Goal: Task Accomplishment & Management: Manage account settings

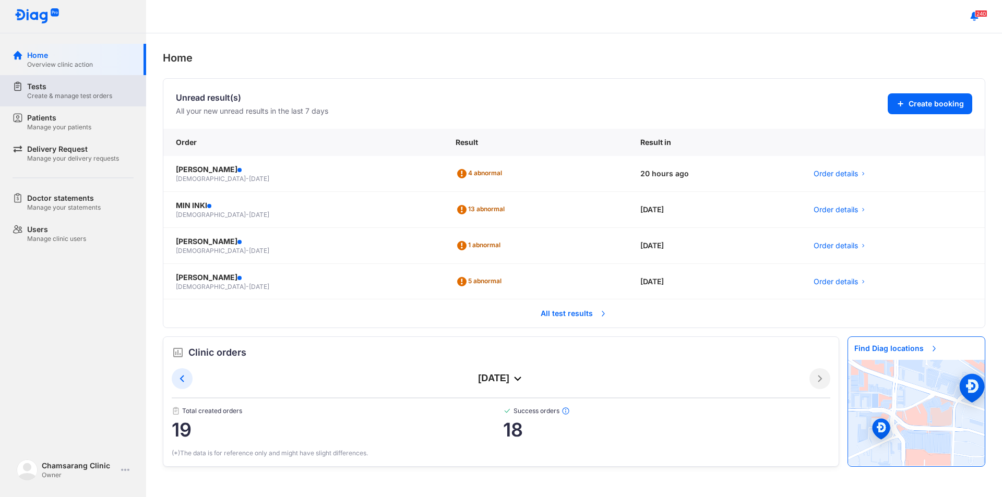
click at [59, 98] on div "Create & manage test orders" at bounding box center [69, 96] width 85 height 8
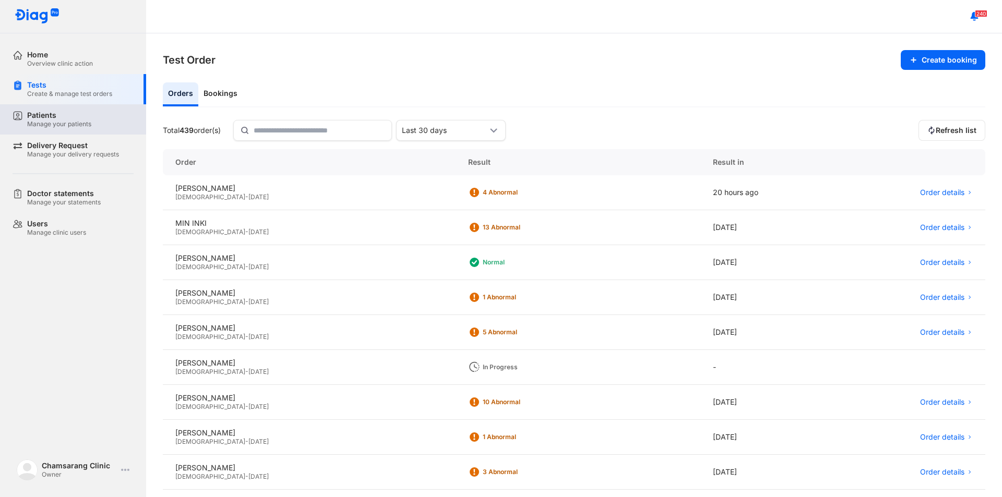
click at [50, 119] on div "Patients" at bounding box center [59, 115] width 64 height 9
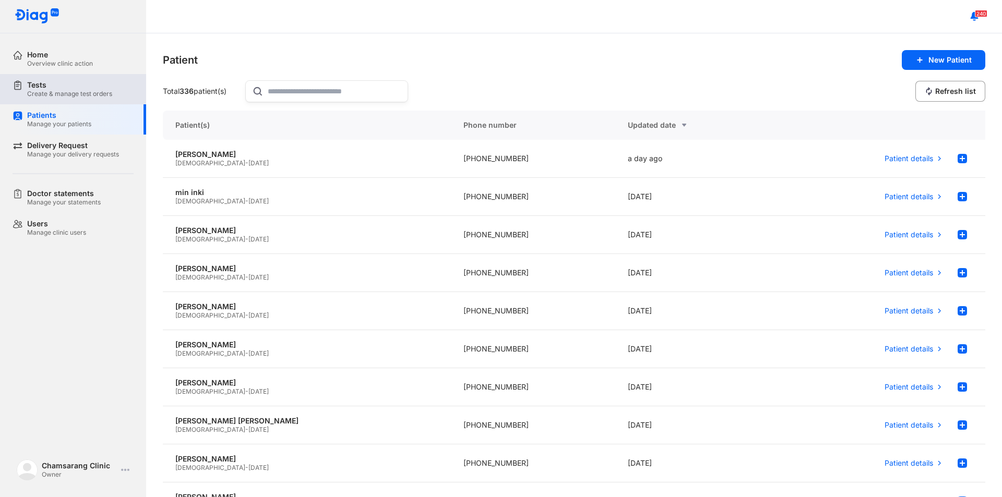
click at [65, 91] on div "Create & manage test orders" at bounding box center [69, 94] width 85 height 8
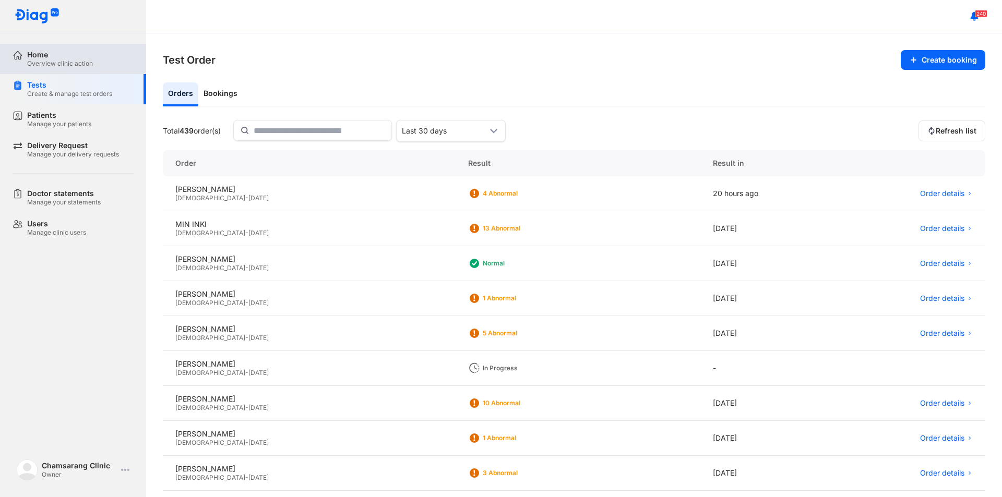
click at [82, 64] on div "Overview clinic action" at bounding box center [60, 63] width 66 height 8
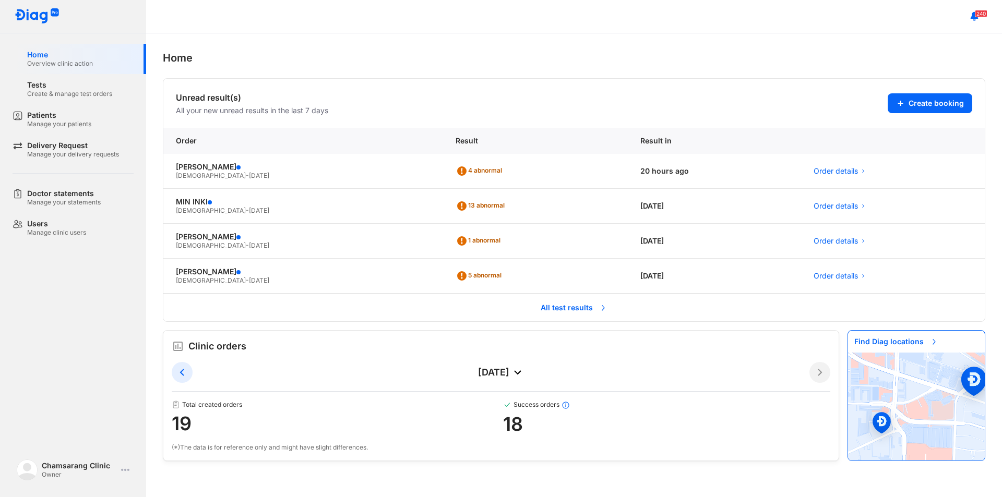
click at [476, 305] on span "All test results" at bounding box center [573, 308] width 79 height 22
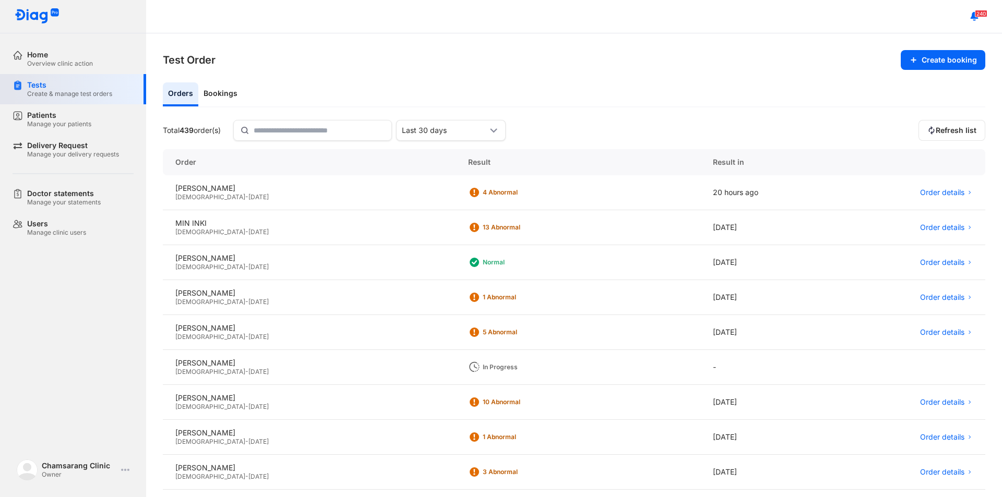
click at [45, 94] on div "Create & manage test orders" at bounding box center [69, 94] width 85 height 8
click at [63, 89] on div "Tests" at bounding box center [69, 84] width 85 height 9
click at [55, 88] on div "Tests" at bounding box center [69, 84] width 85 height 9
click at [206, 101] on div "Bookings" at bounding box center [220, 94] width 44 height 24
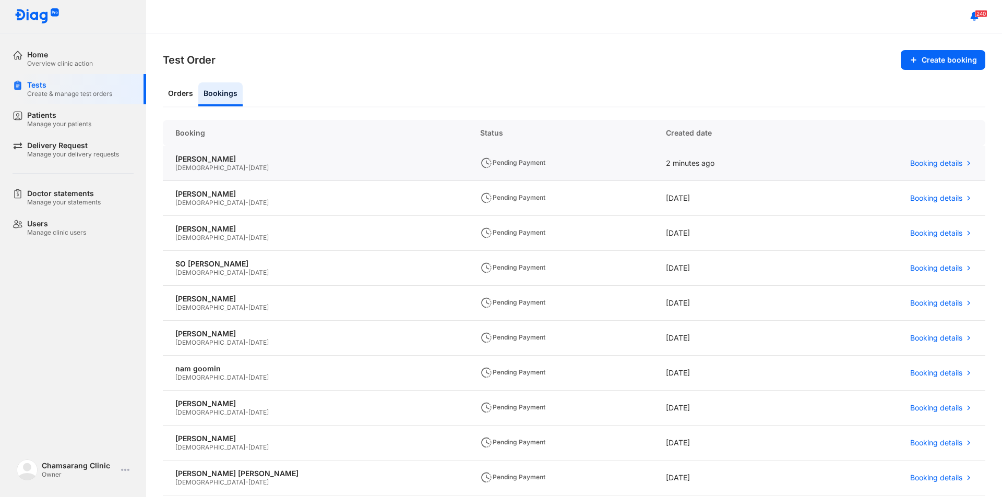
click at [248, 167] on span "[DATE]" at bounding box center [258, 168] width 20 height 8
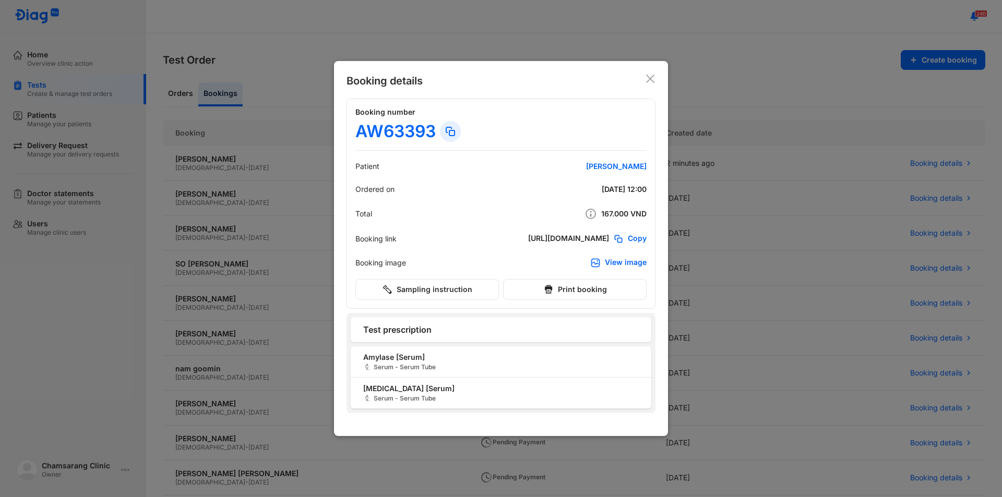
click at [650, 75] on icon at bounding box center [650, 79] width 10 height 10
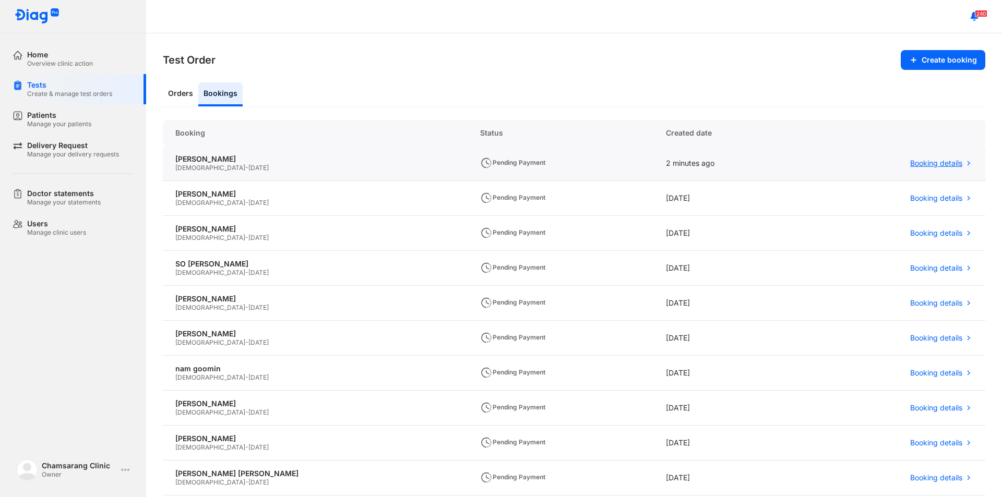
click at [939, 165] on span "Booking details" at bounding box center [936, 163] width 52 height 9
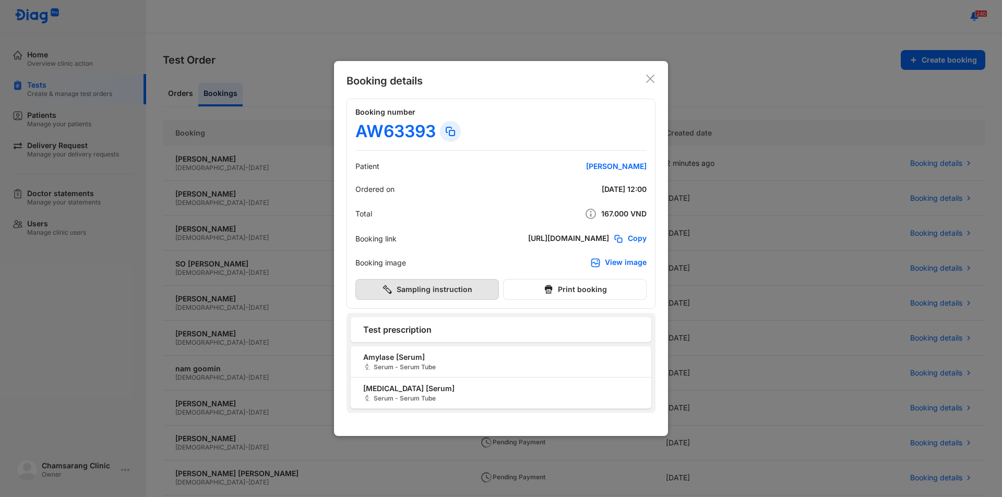
click at [451, 291] on button "Sampling instruction" at bounding box center [426, 289] width 143 height 21
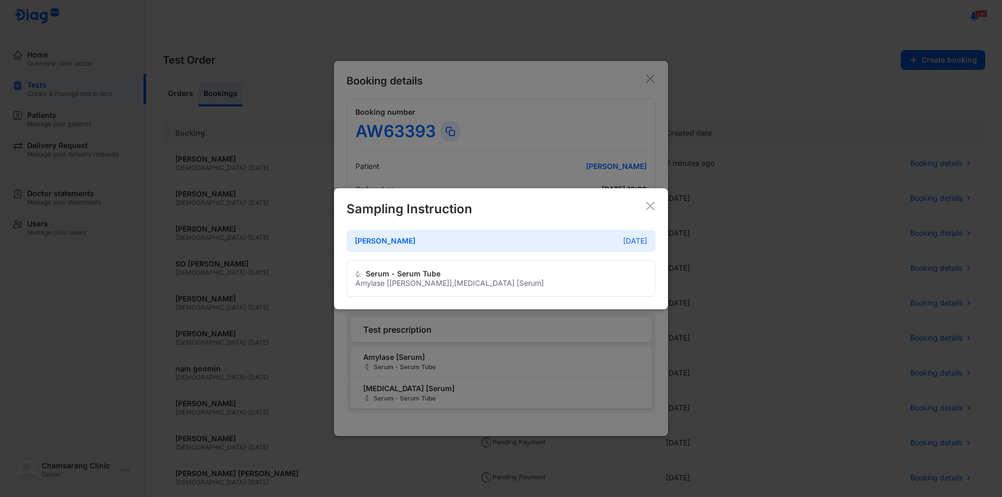
click at [652, 204] on use at bounding box center [650, 206] width 8 height 8
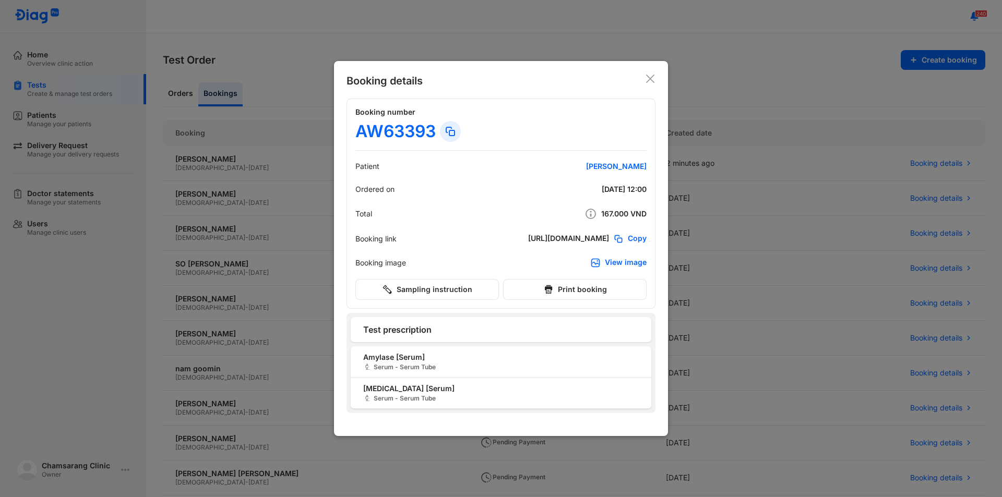
click at [647, 73] on div "Booking details Booking number AW63393 Patient [PERSON_NAME] Ordered on [DATE] …" at bounding box center [501, 248] width 334 height 375
click at [648, 79] on icon at bounding box center [650, 79] width 10 height 10
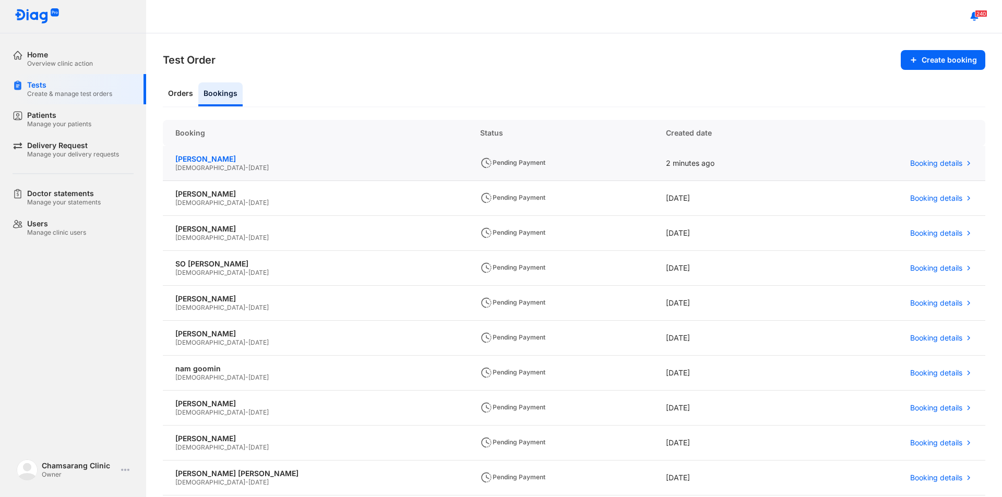
click at [211, 158] on div "[PERSON_NAME]" at bounding box center [315, 158] width 280 height 9
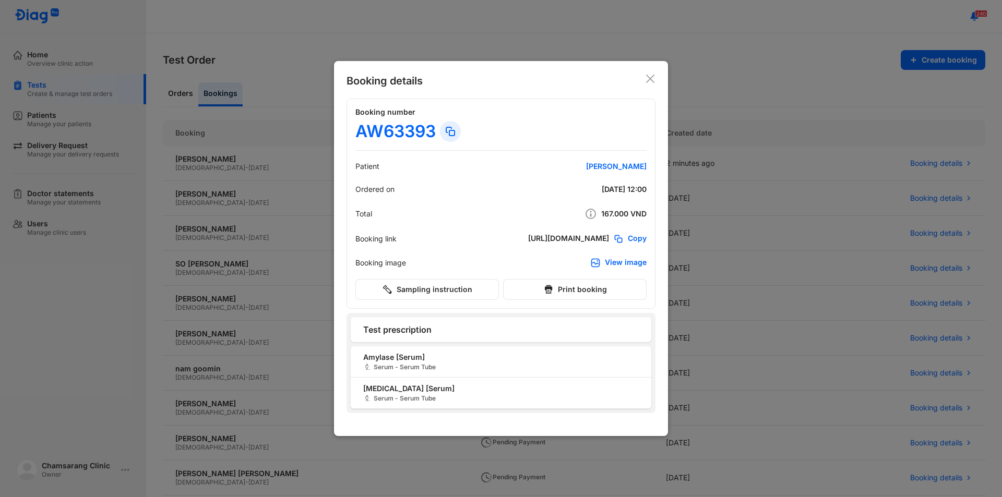
click at [632, 238] on span "Copy" at bounding box center [637, 239] width 19 height 10
click at [639, 242] on span "Copied" at bounding box center [634, 239] width 26 height 10
drag, startPoint x: 580, startPoint y: 236, endPoint x: 574, endPoint y: 241, distance: 7.0
click at [580, 237] on div "[URL][DOMAIN_NAME]" at bounding box center [561, 239] width 81 height 10
click at [648, 79] on icon at bounding box center [650, 79] width 10 height 10
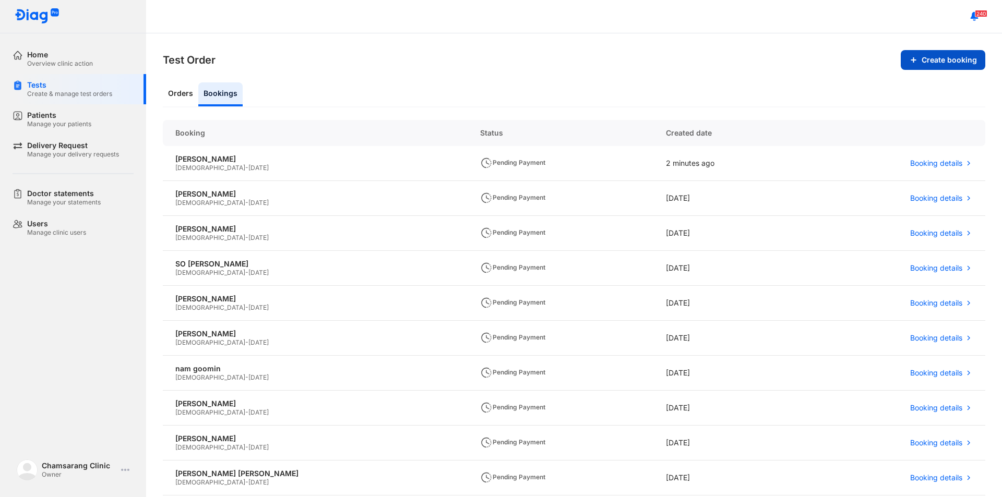
click at [935, 64] on button "Create booking" at bounding box center [942, 60] width 85 height 20
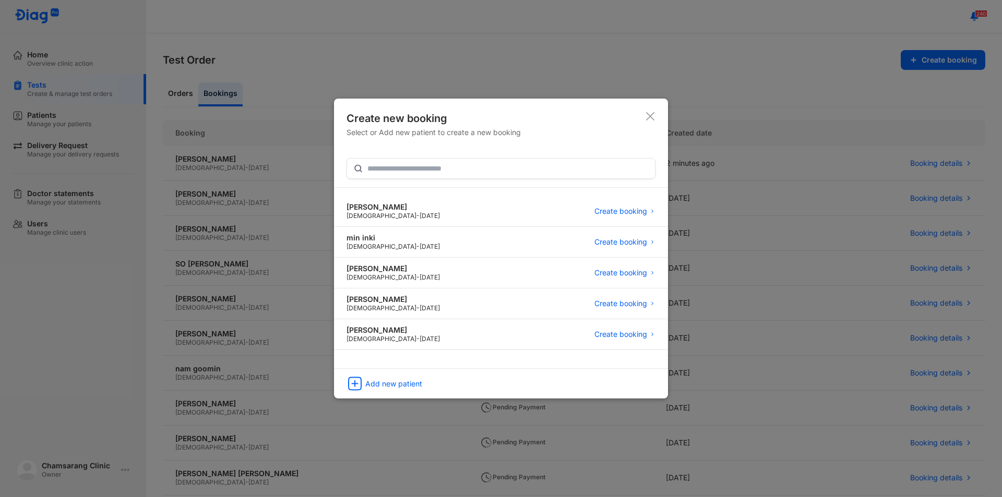
click at [648, 117] on icon at bounding box center [650, 116] width 10 height 10
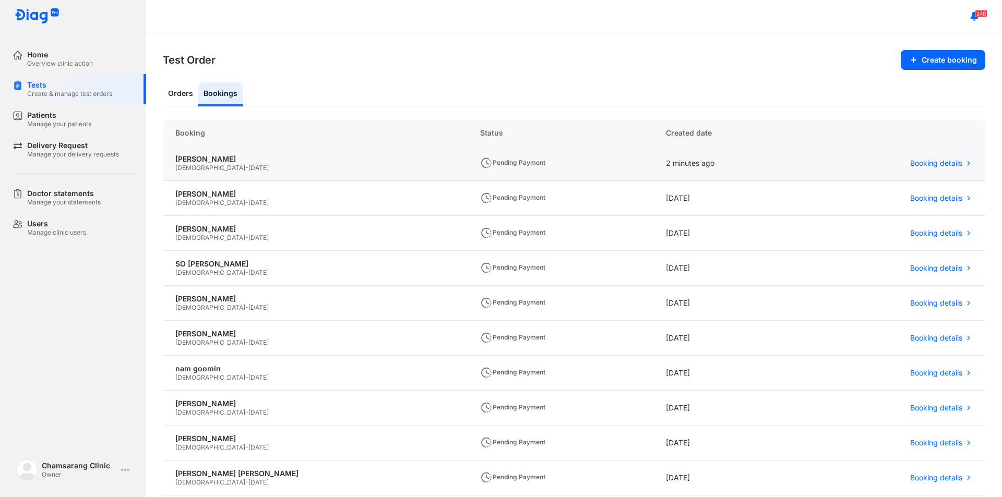
click at [215, 153] on div "[PERSON_NAME][DEMOGRAPHIC_DATA] - [DATE]" at bounding box center [315, 163] width 305 height 35
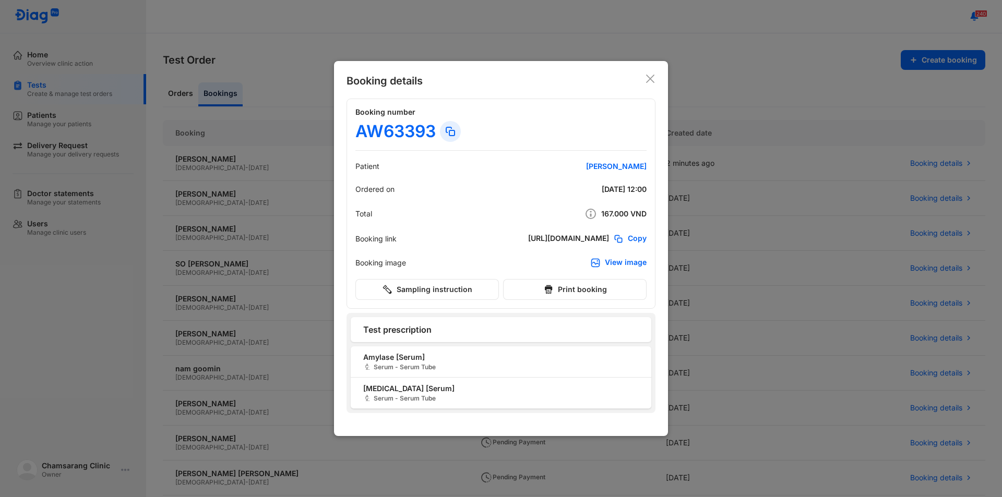
click at [649, 78] on use at bounding box center [650, 79] width 8 height 8
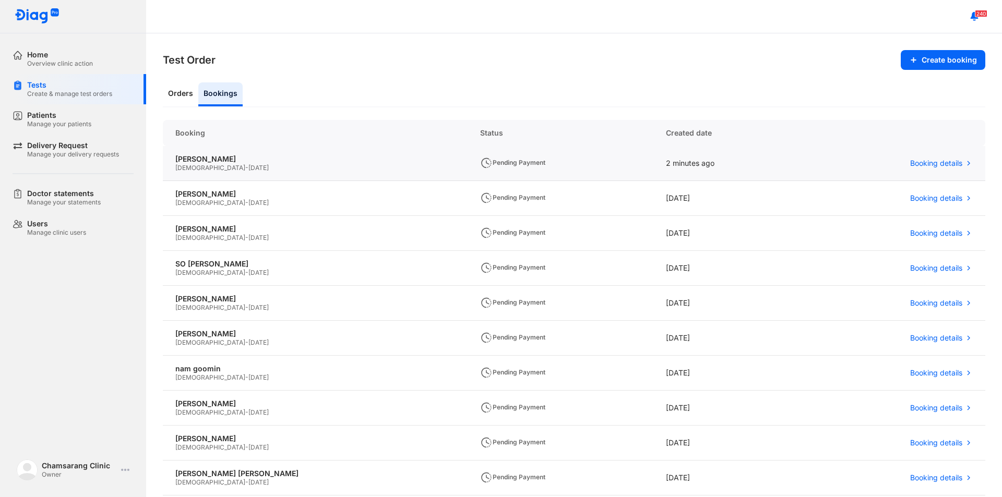
click at [480, 162] on span "Pending Payment" at bounding box center [512, 163] width 65 height 8
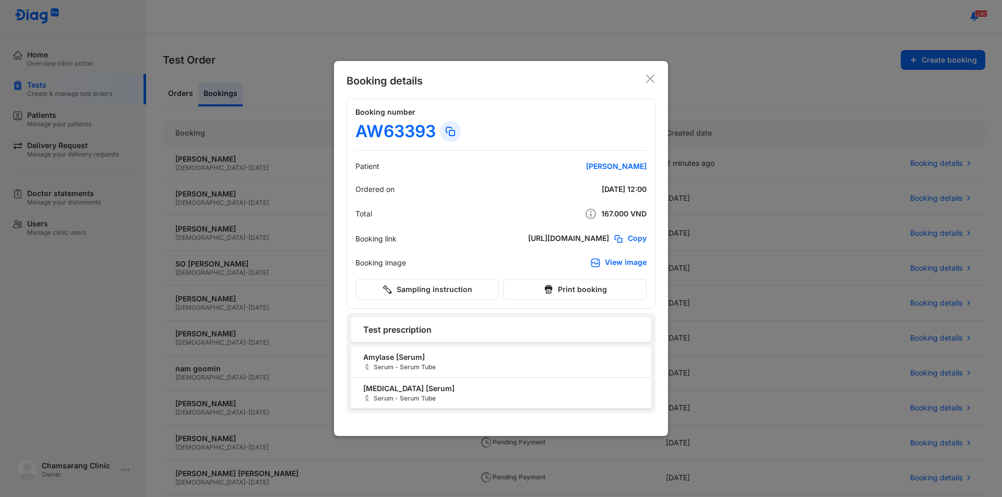
click at [651, 75] on icon at bounding box center [650, 79] width 10 height 10
